Goal: Navigation & Orientation: Find specific page/section

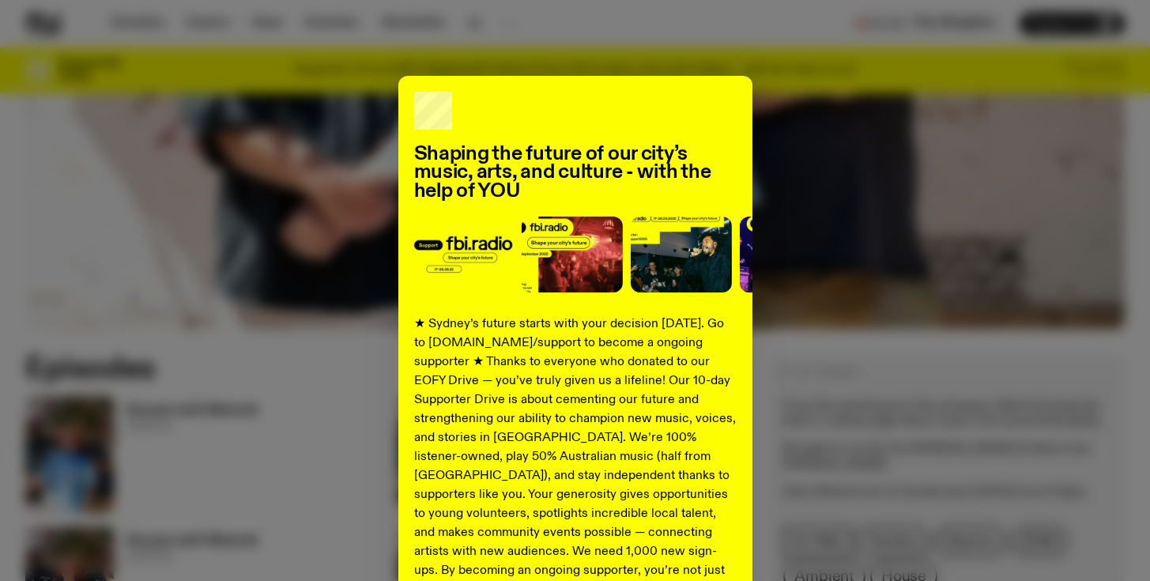
scroll to position [613, 0]
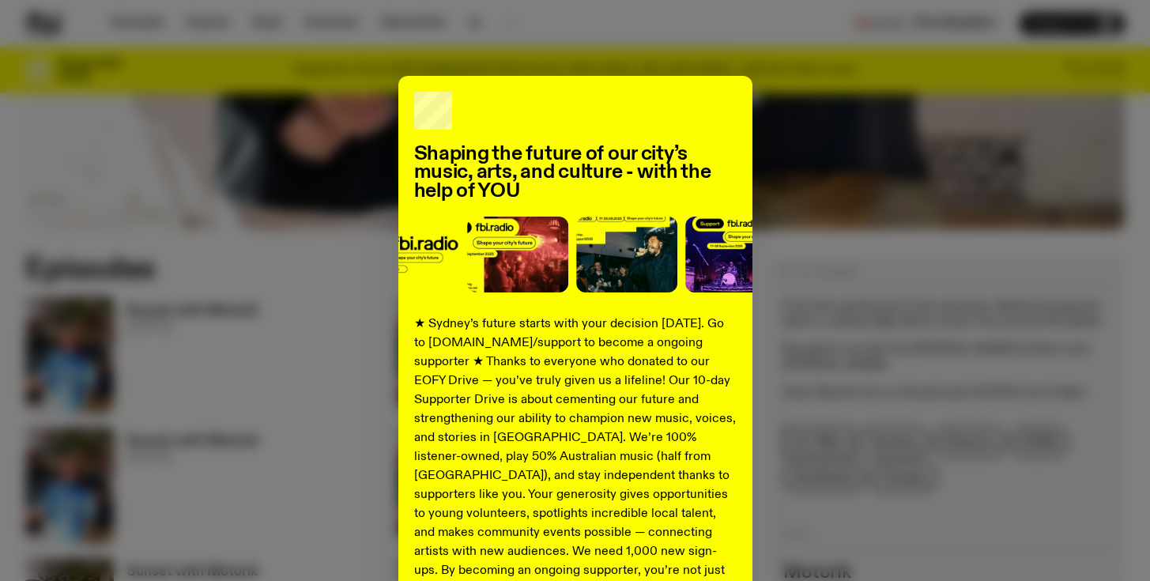
click at [864, 404] on div "Shaping the future of our city’s music, arts, and culture - with the help of YO…" at bounding box center [574, 401] width 1099 height 650
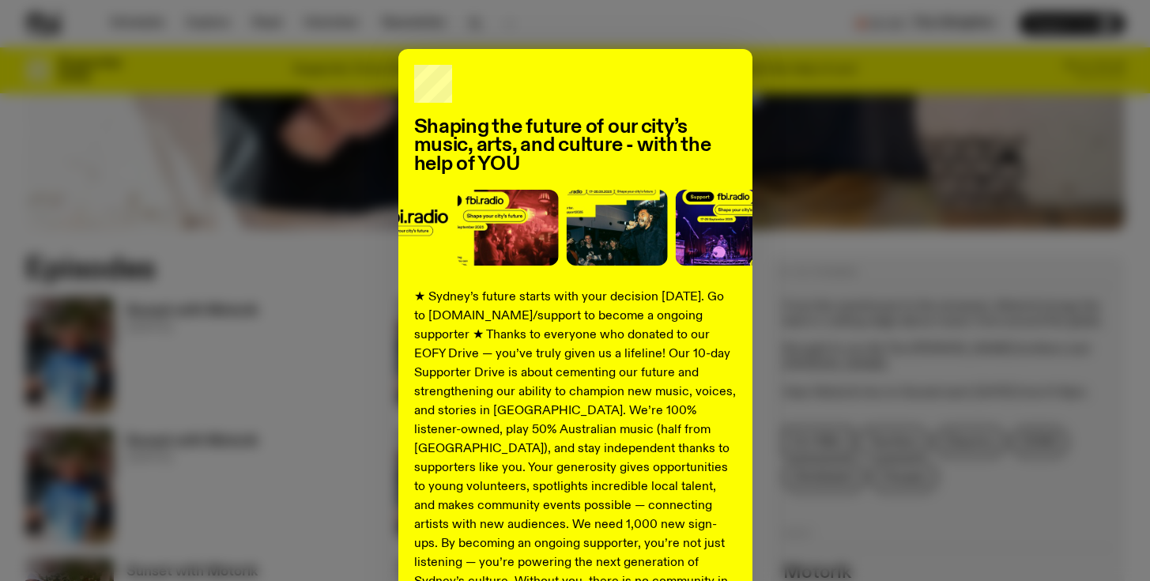
scroll to position [201, 0]
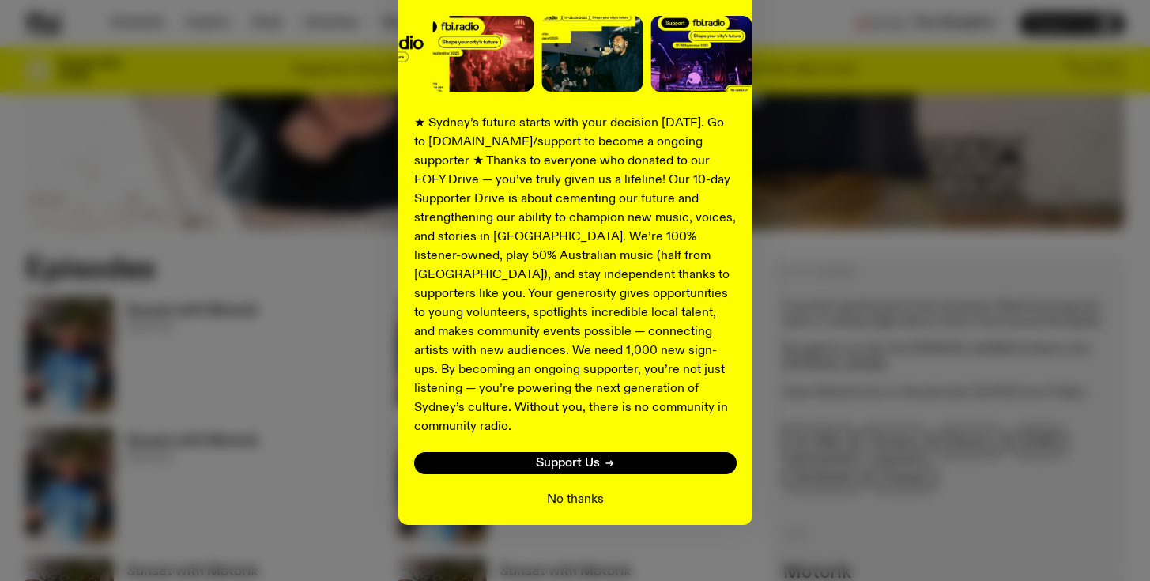
click at [567, 490] on button "No thanks" at bounding box center [575, 499] width 57 height 19
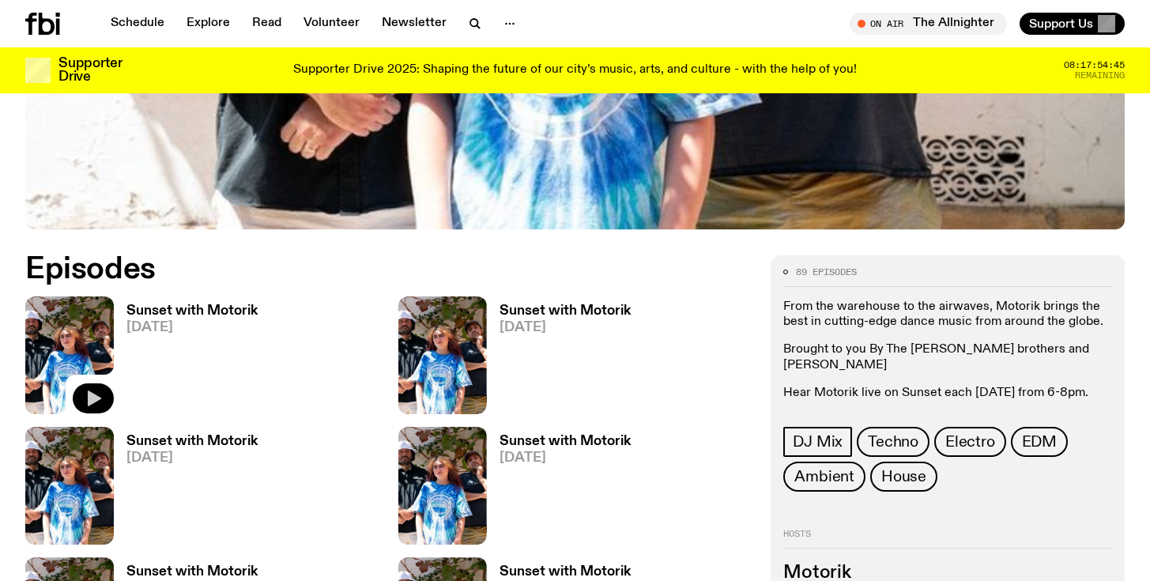
click at [90, 398] on icon "button" at bounding box center [94, 398] width 13 height 16
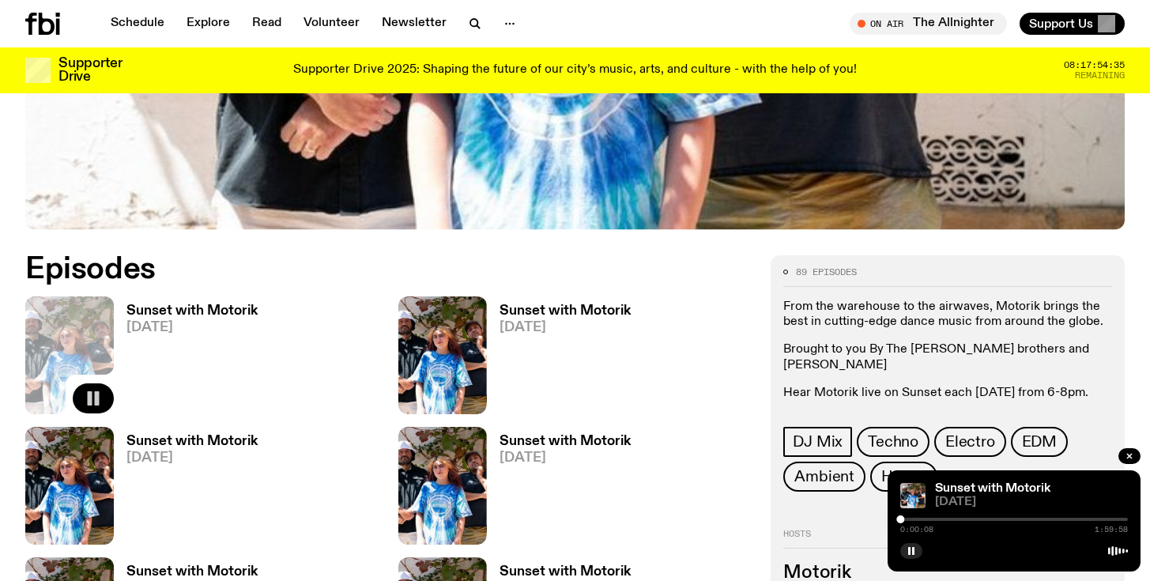
click at [906, 520] on div at bounding box center [1014, 519] width 228 height 3
click at [918, 520] on div at bounding box center [1014, 519] width 228 height 3
click at [929, 520] on div at bounding box center [1014, 519] width 228 height 3
click at [1130, 453] on icon "button" at bounding box center [1129, 455] width 9 height 9
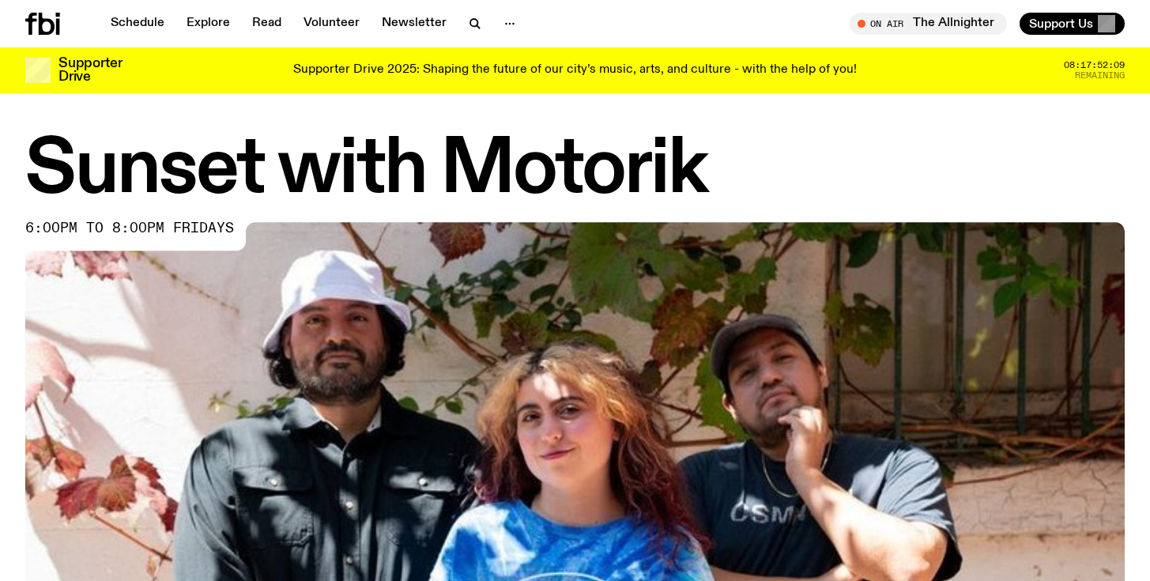
scroll to position [0, 0]
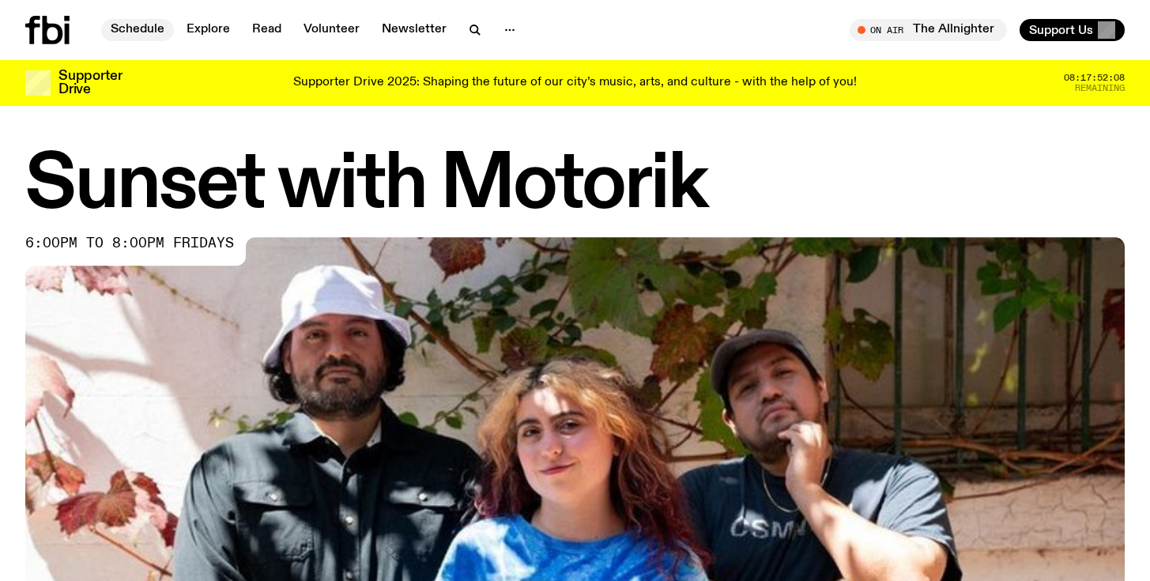
click at [140, 32] on link "Schedule" at bounding box center [137, 30] width 73 height 22
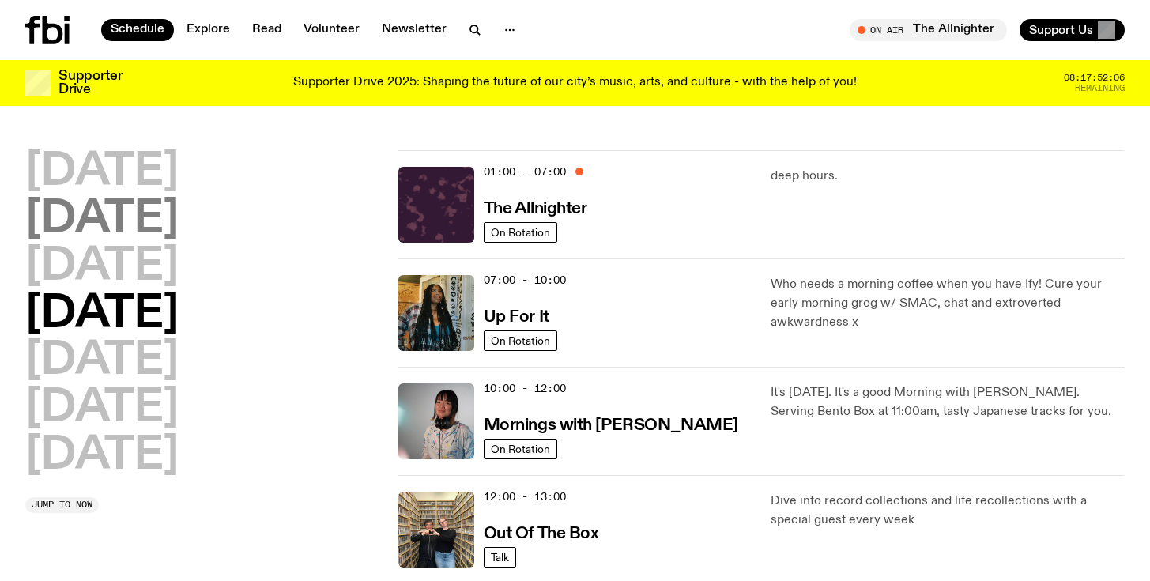
click at [138, 198] on h2 "[DATE]" at bounding box center [101, 220] width 153 height 44
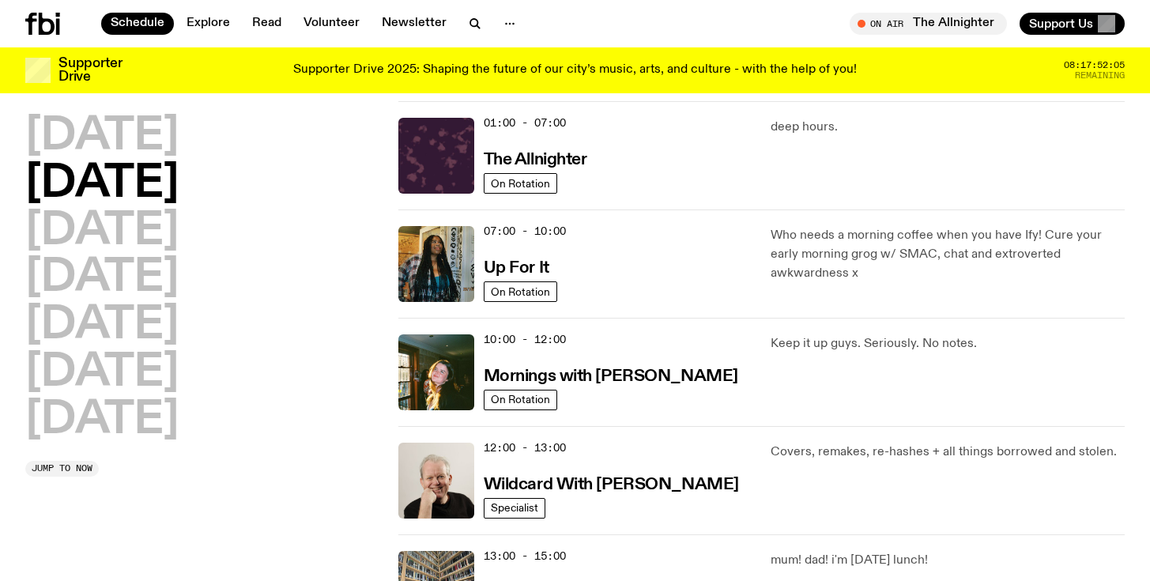
scroll to position [44, 0]
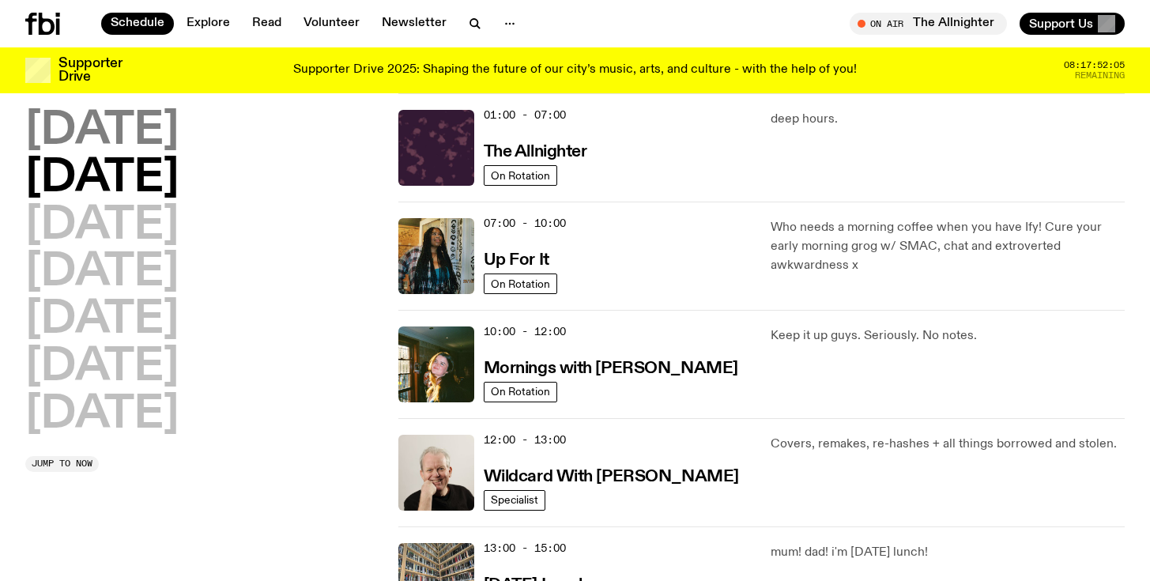
click at [164, 137] on h2 "[DATE]" at bounding box center [101, 131] width 153 height 44
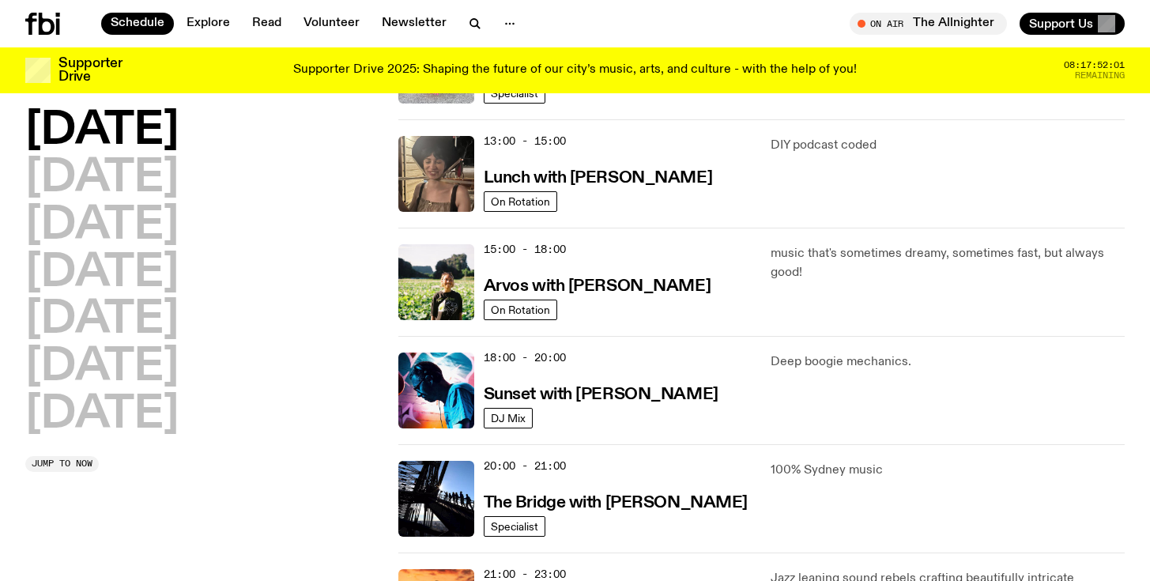
scroll to position [458, 0]
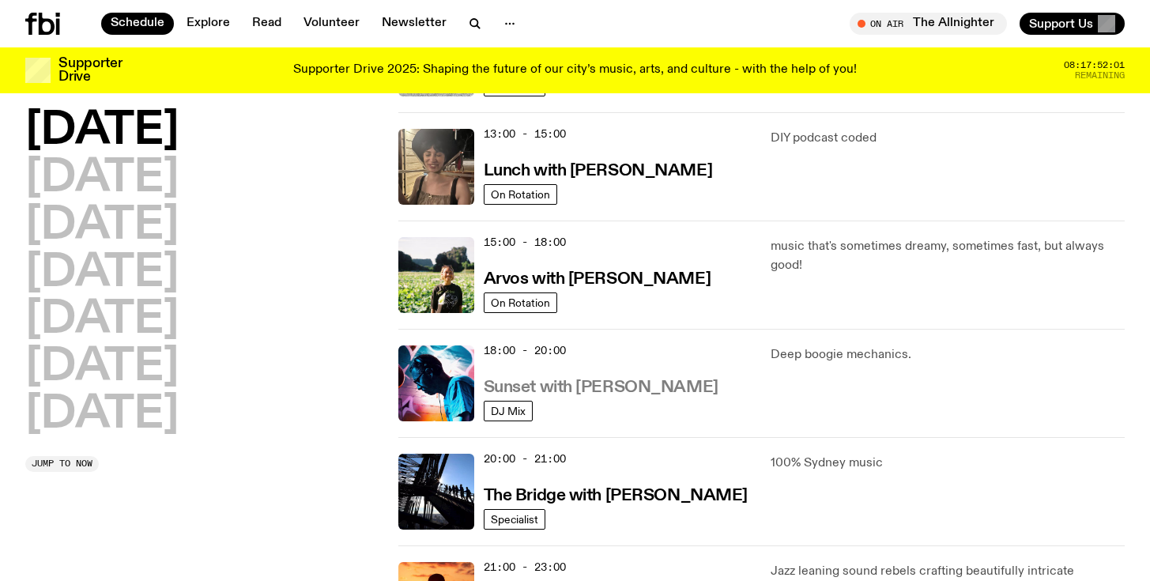
click at [631, 390] on h3 "Sunset with [PERSON_NAME]" at bounding box center [601, 387] width 235 height 17
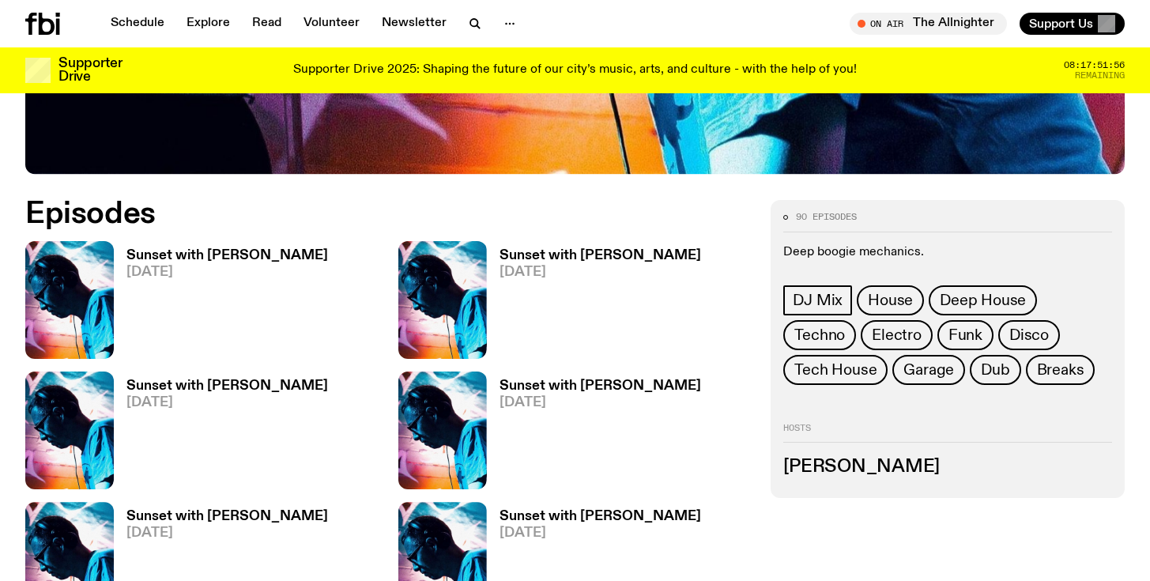
scroll to position [668, 0]
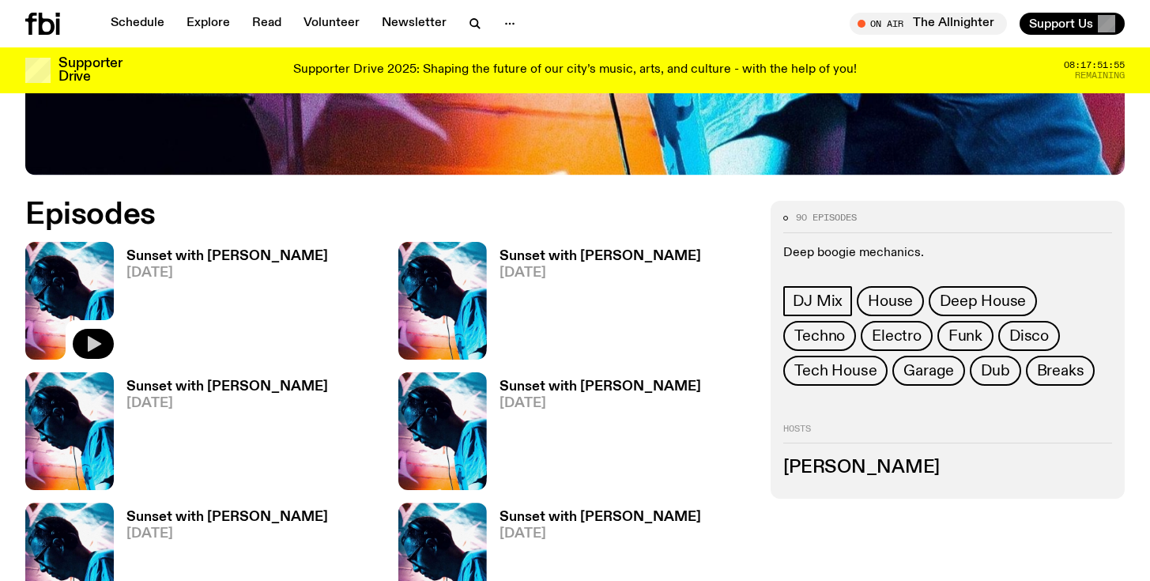
click at [91, 341] on icon "button" at bounding box center [94, 344] width 13 height 16
